Goal: Task Accomplishment & Management: Use online tool/utility

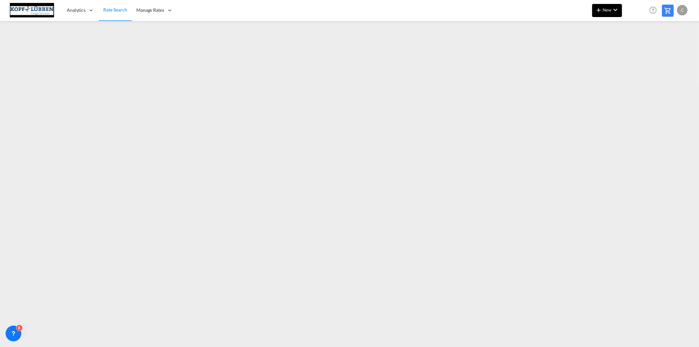
click at [614, 11] on md-icon "icon-chevron-down" at bounding box center [616, 10] width 8 height 8
click at [638, 50] on span "Ratesheet" at bounding box center [634, 49] width 7 height 13
